Goal: Task Accomplishment & Management: Use online tool/utility

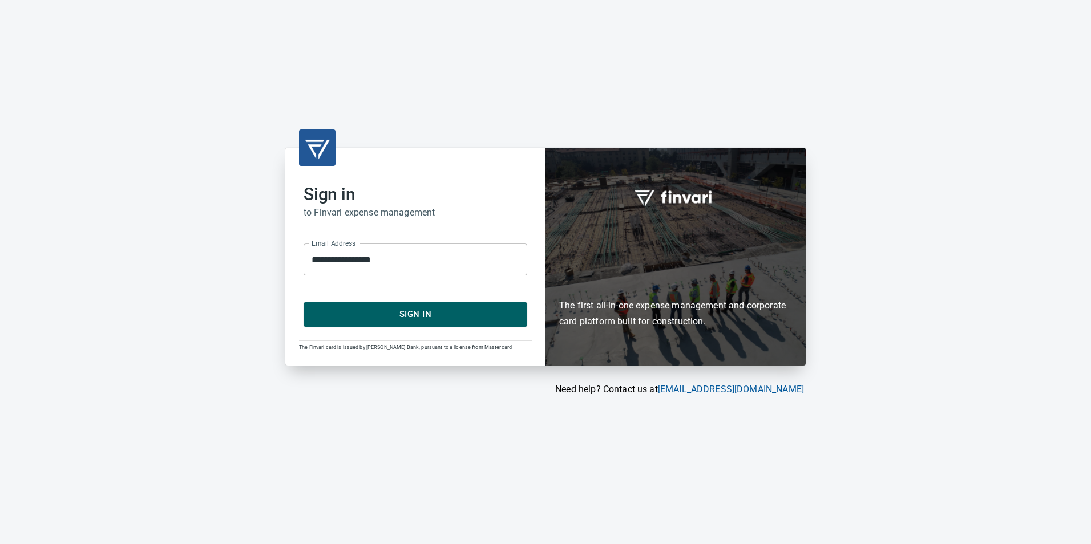
click at [416, 313] on span "Sign In" at bounding box center [415, 314] width 199 height 15
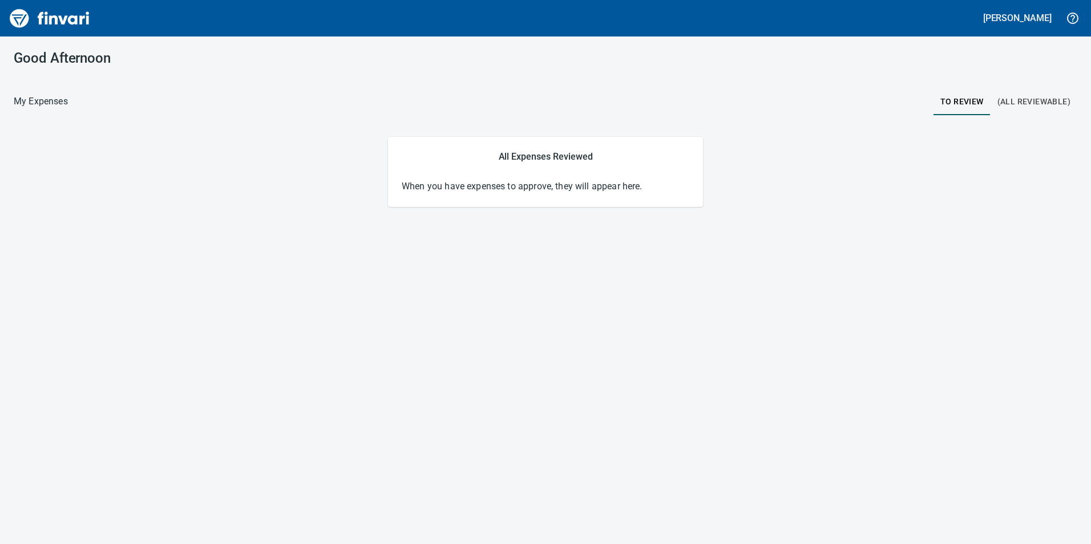
click at [736, 114] on div at bounding box center [501, 101] width 866 height 27
click at [737, 114] on div at bounding box center [501, 101] width 866 height 27
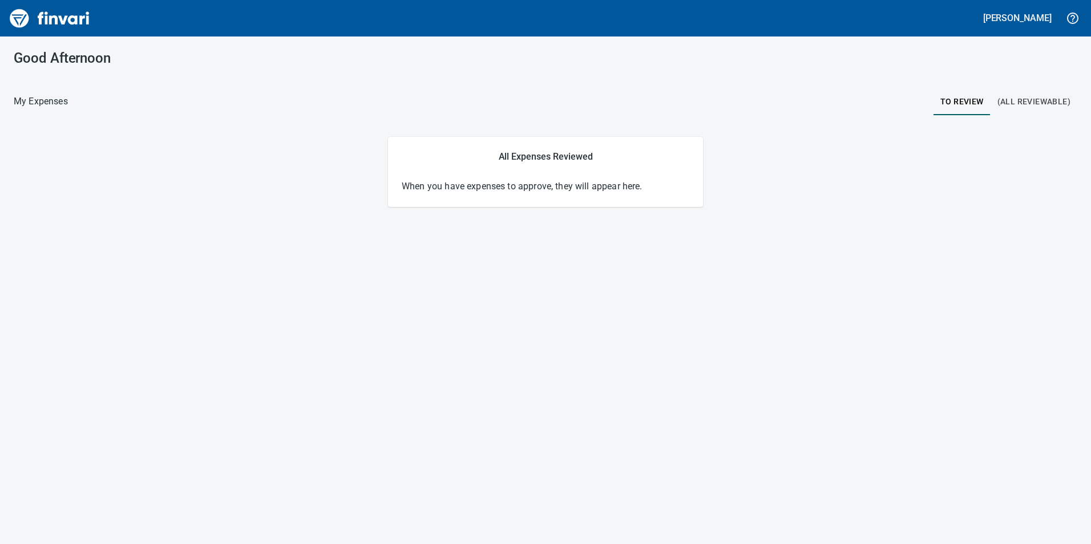
click at [737, 114] on div at bounding box center [501, 101] width 866 height 27
